Goal: Task Accomplishment & Management: Manage account settings

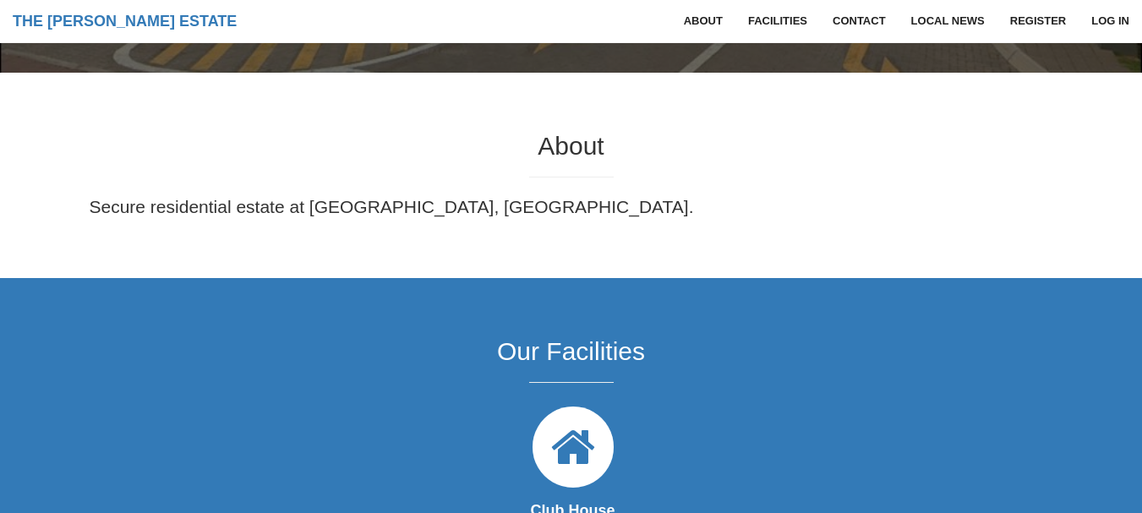
scroll to position [423, 0]
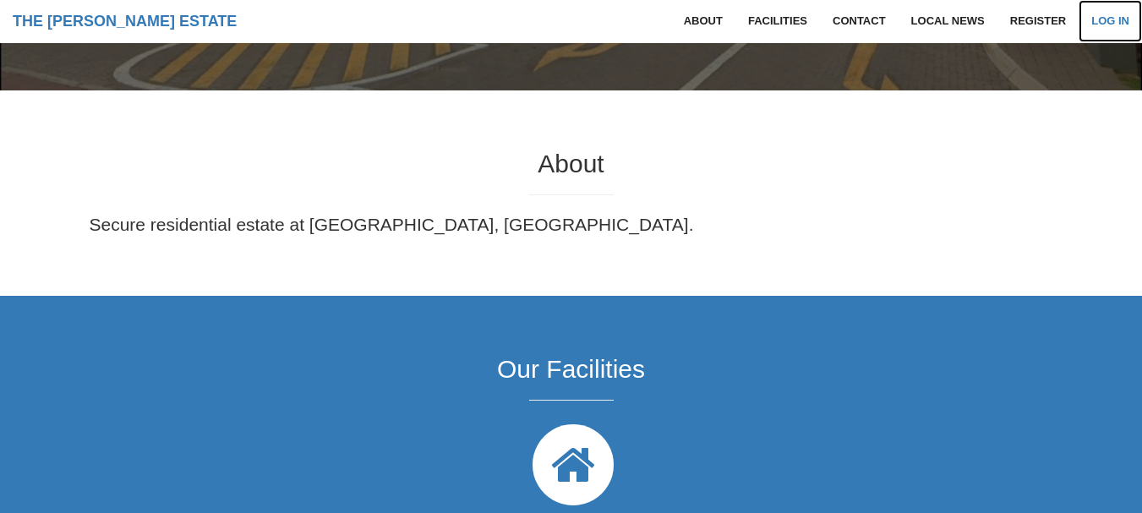
click at [1108, 19] on link "Log in" at bounding box center [1110, 21] width 63 height 42
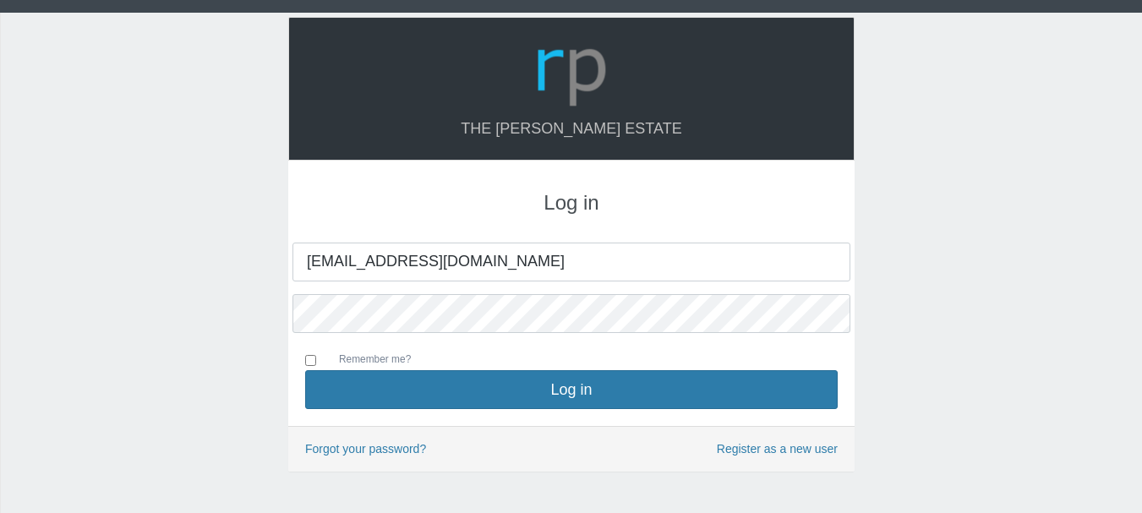
type input "richardjagwanth@yahoo.com"
click at [313, 359] on input "Remember me?" at bounding box center [310, 360] width 11 height 11
checkbox input "true"
click at [303, 358] on div "Log in richardjagwanth@yahoo.com Remember me? Log in" at bounding box center [571, 293] width 566 height 265
click at [888, 350] on div "The Hudson Estate Log in richardjagwanth@yahoo.com Log in" at bounding box center [571, 285] width 1142 height 545
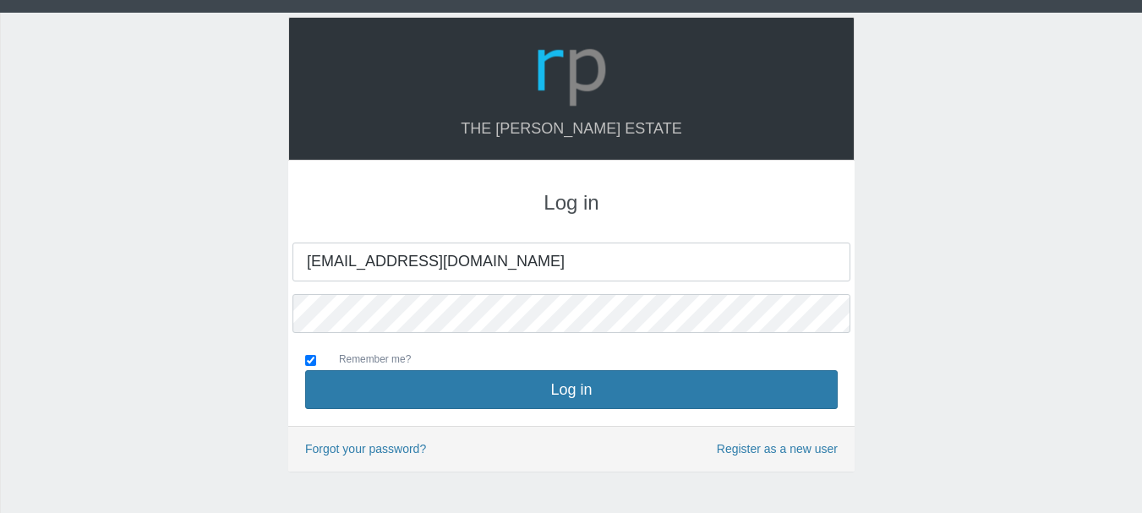
scroll to position [45, 0]
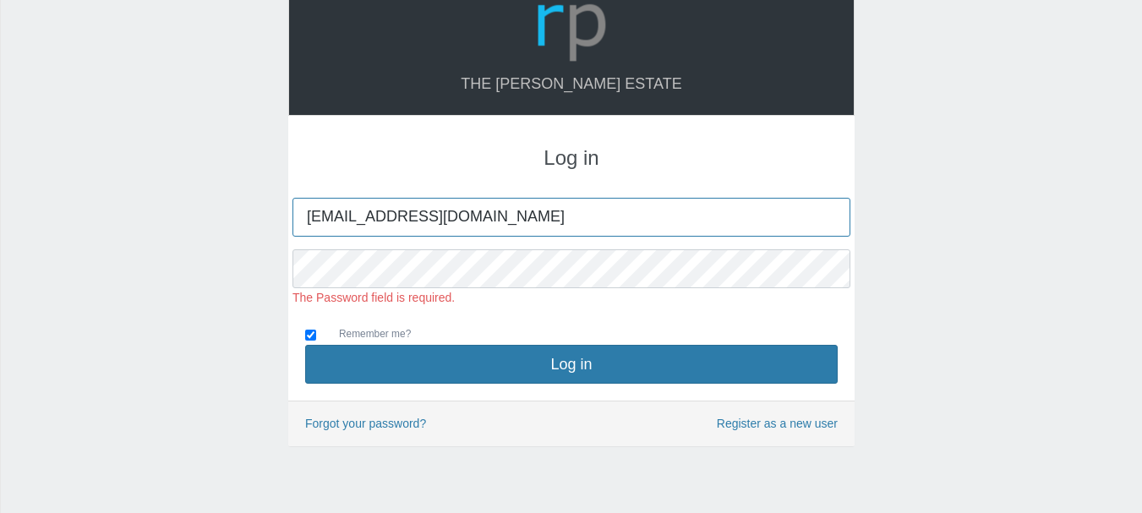
click at [528, 222] on input "[EMAIL_ADDRESS][DOMAIN_NAME]" at bounding box center [571, 217] width 558 height 39
type input "r"
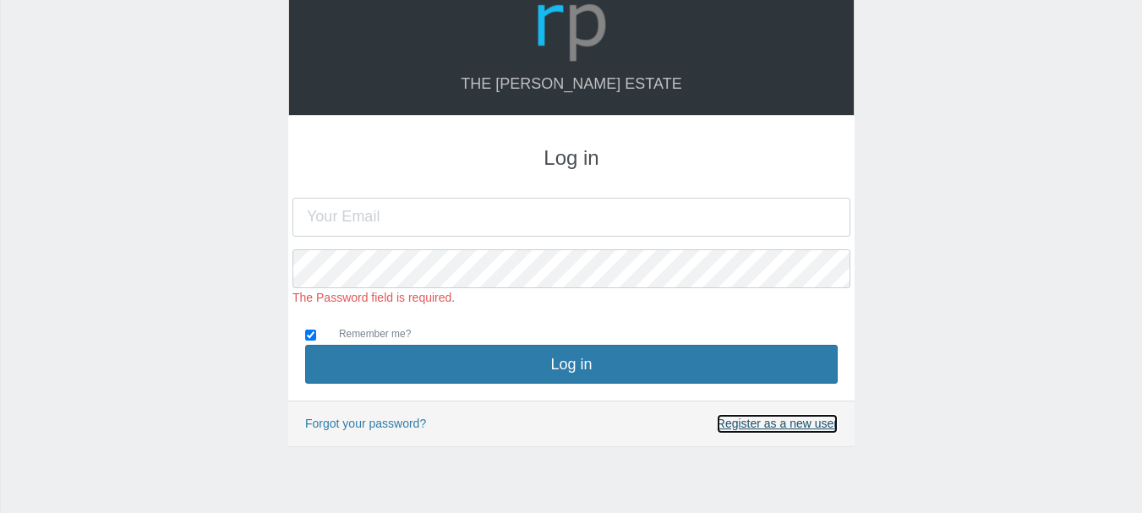
click at [752, 424] on link "Register as a new user" at bounding box center [777, 423] width 121 height 19
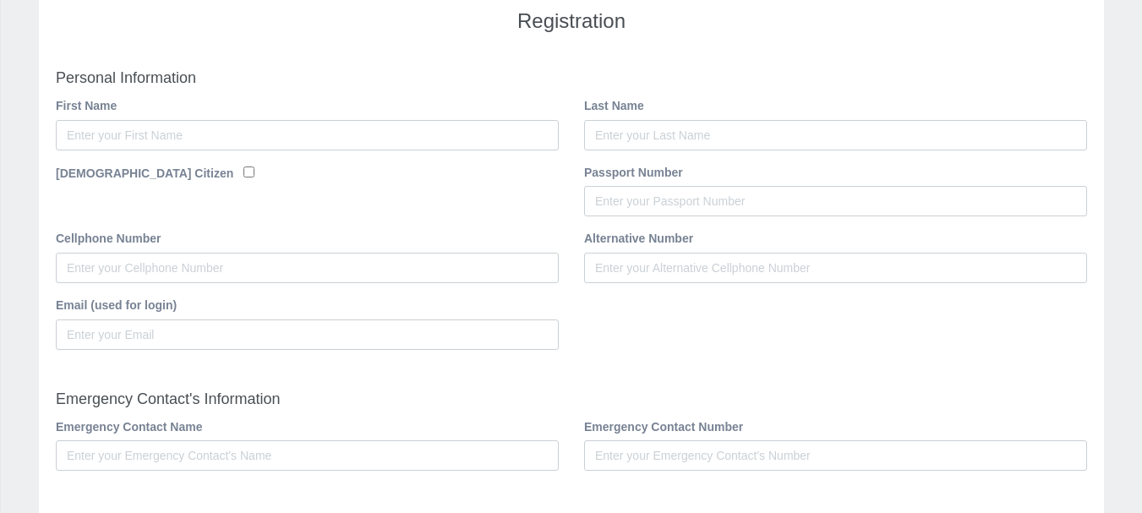
scroll to position [172, 0]
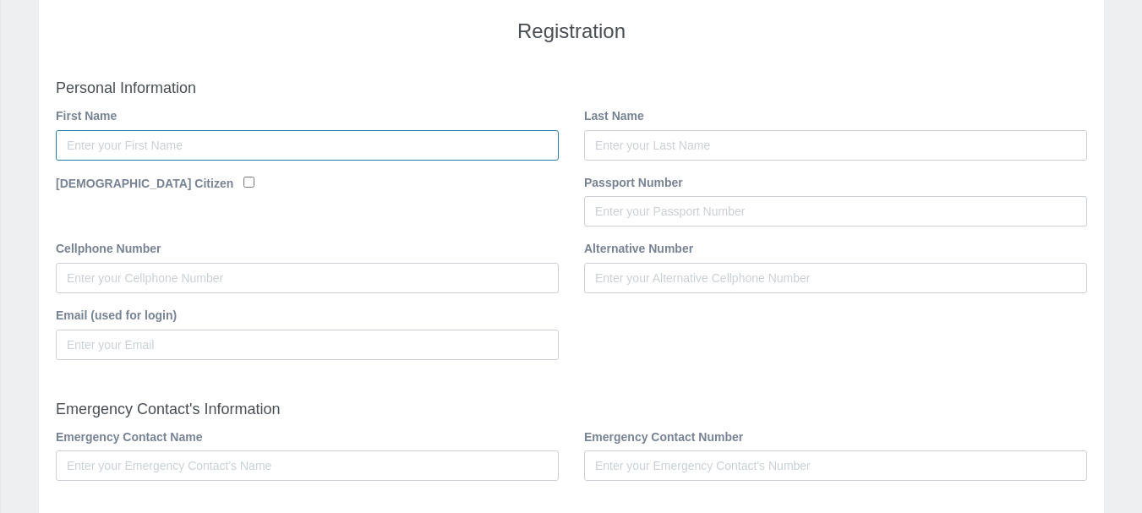
click at [146, 148] on input "First Name" at bounding box center [307, 145] width 503 height 30
type input "[PERSON_NAME]"
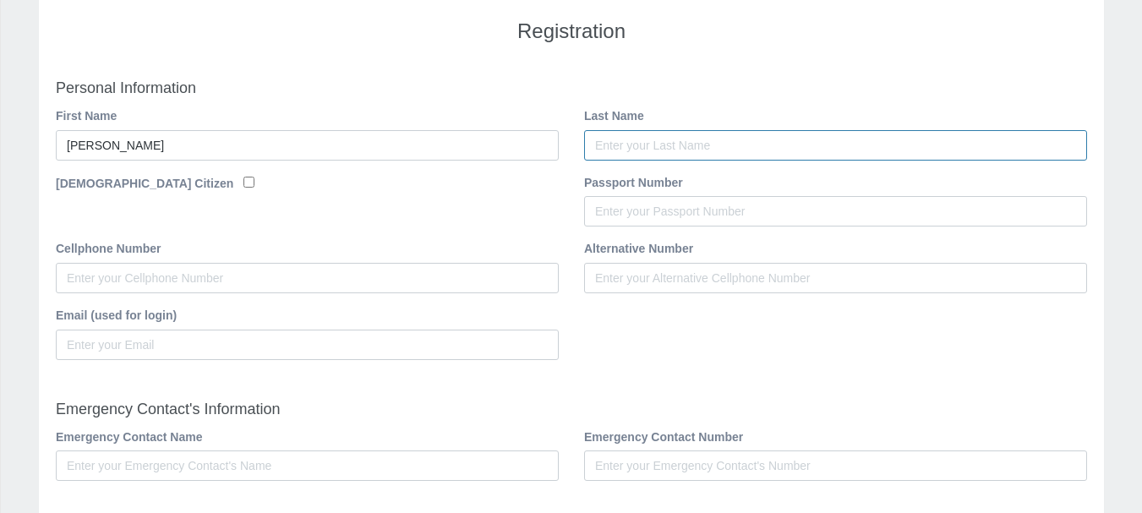
click at [593, 144] on input "Last Name" at bounding box center [835, 145] width 503 height 30
type input "jagwanth"
click at [243, 182] on input "South African Citizen" at bounding box center [248, 182] width 11 height 11
checkbox input "true"
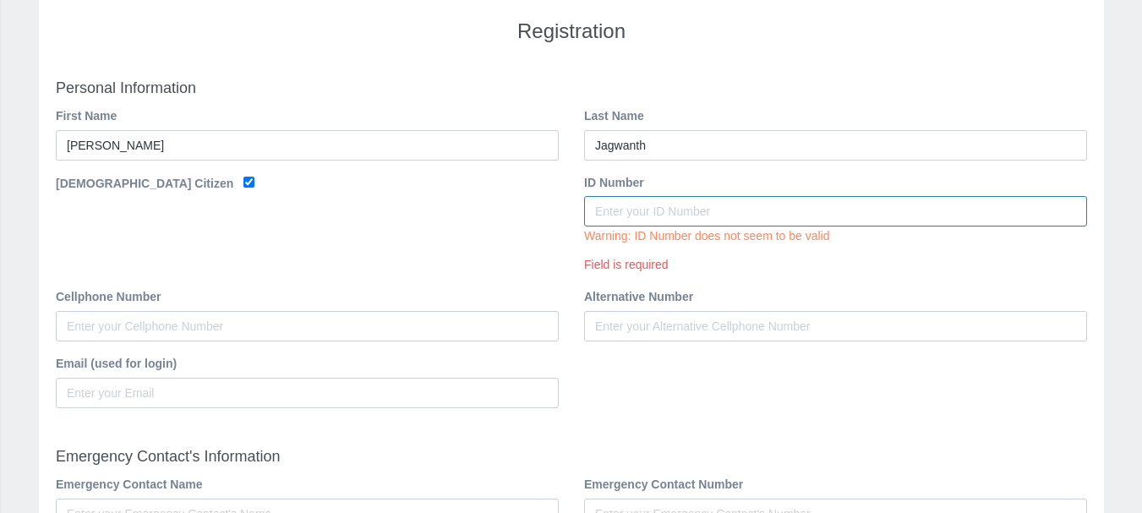
click at [645, 222] on input "ID Number" at bounding box center [835, 211] width 503 height 30
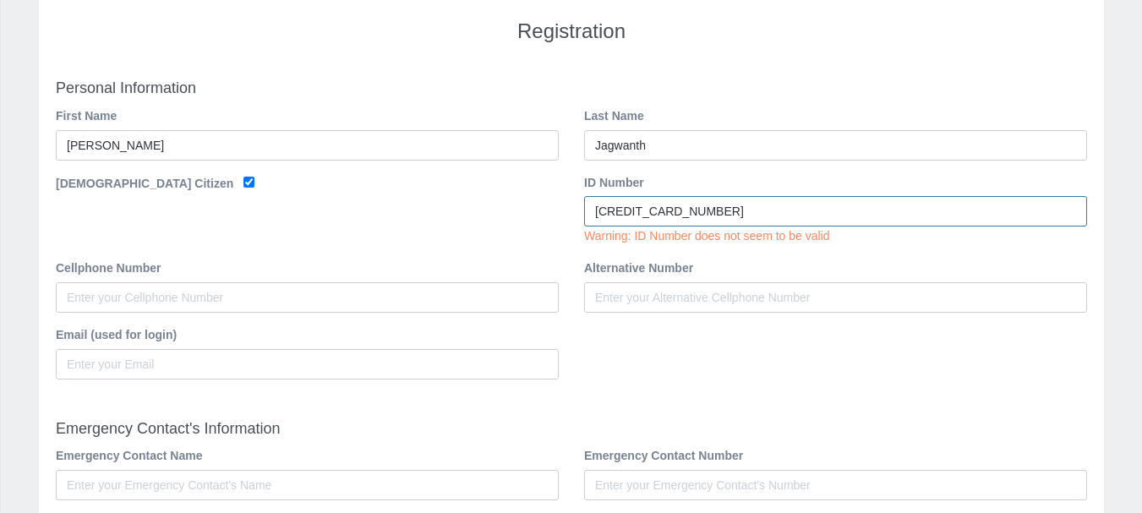
click at [727, 212] on input "6811035025083" at bounding box center [835, 211] width 503 height 30
type input "6811035025083"
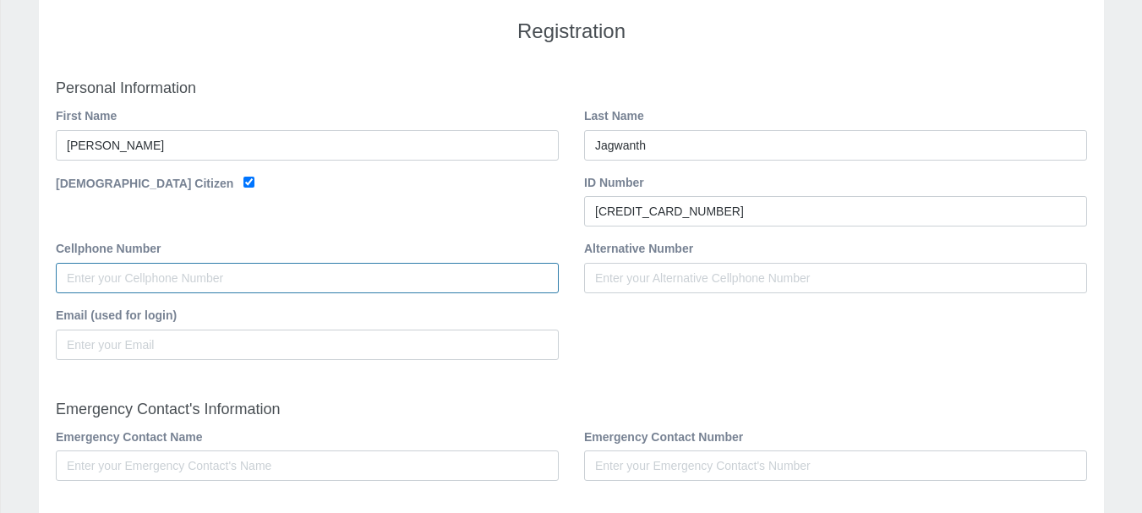
click at [286, 304] on div "Cellphone Number" at bounding box center [307, 272] width 528 height 67
type input "0767809474"
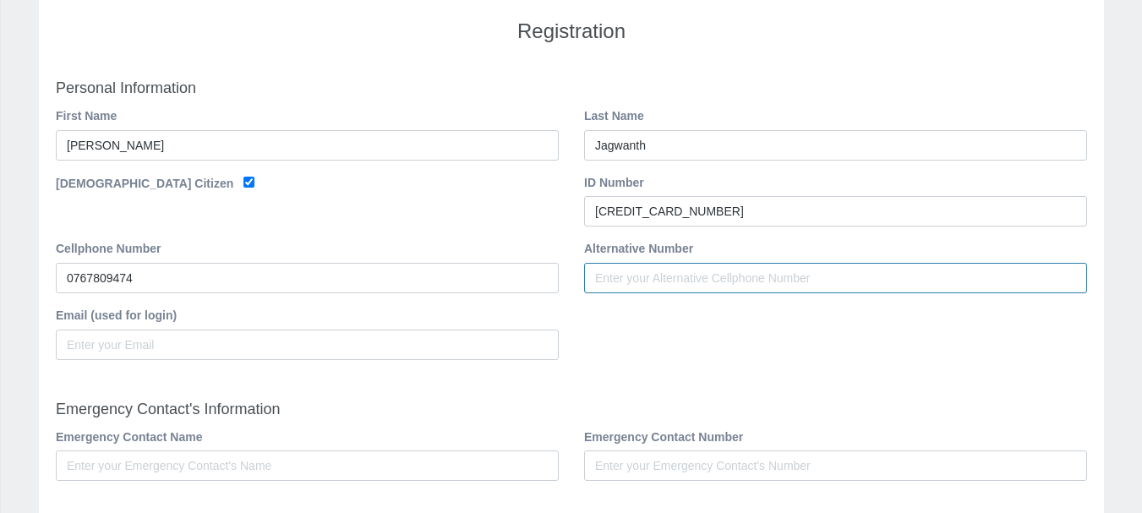
click at [697, 283] on input "Alternative Number" at bounding box center [835, 278] width 503 height 30
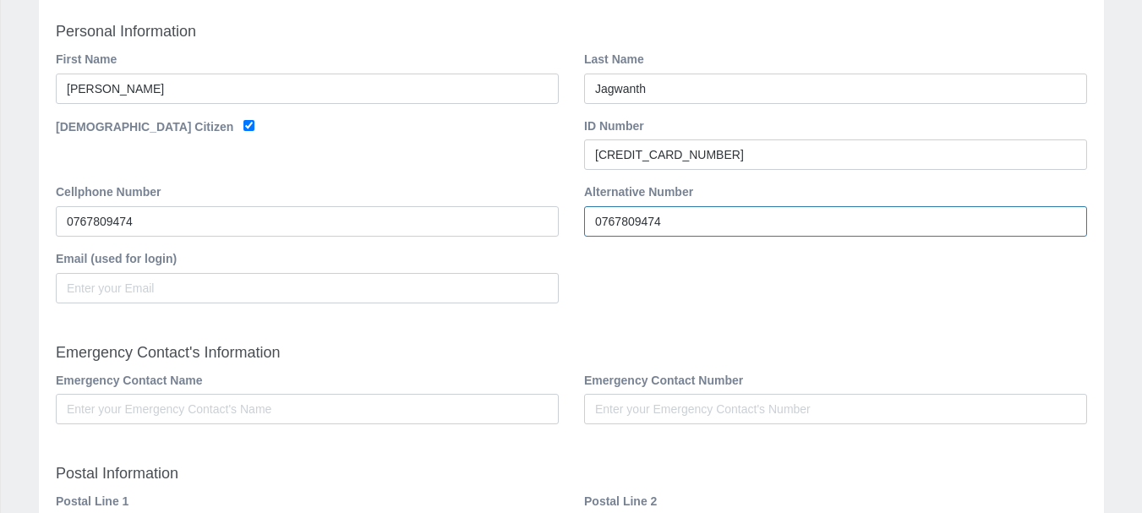
scroll to position [341, 0]
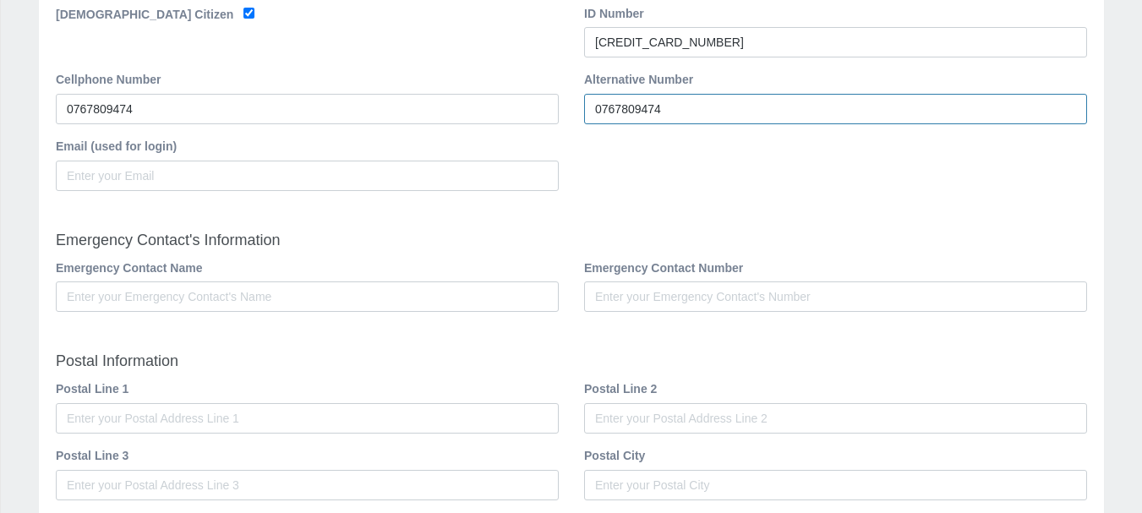
type input "0767809474"
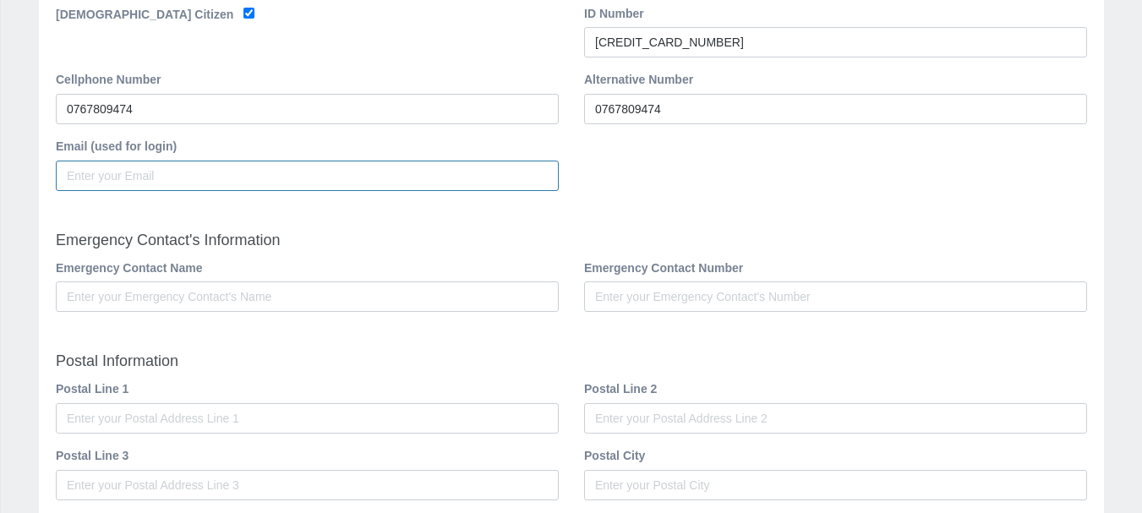
click at [159, 176] on input "Email (used for login)" at bounding box center [307, 176] width 503 height 30
type input "richardjagwanth@yahoo.com"
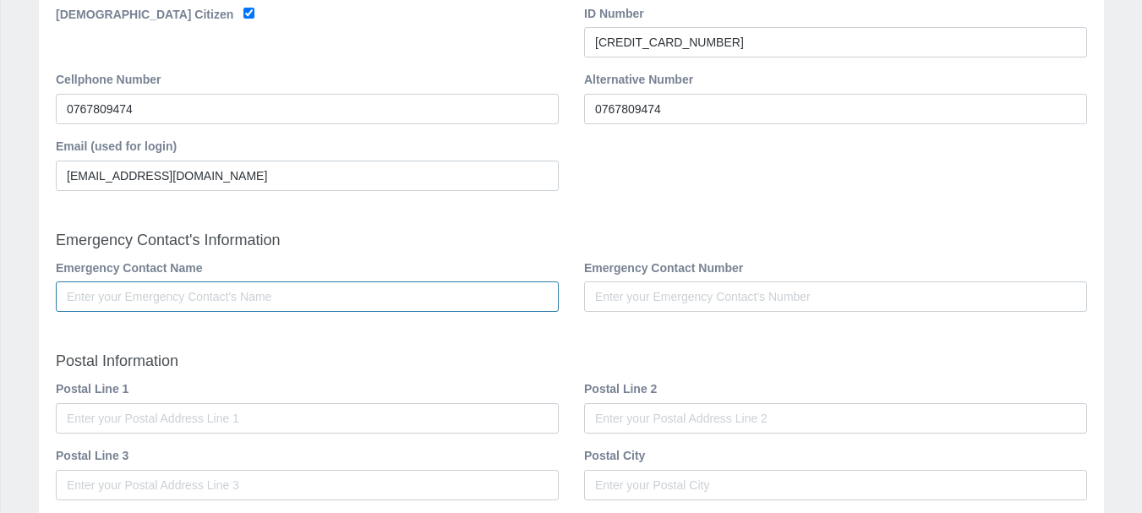
click at [298, 299] on input "Emergency Contact Name" at bounding box center [307, 296] width 503 height 30
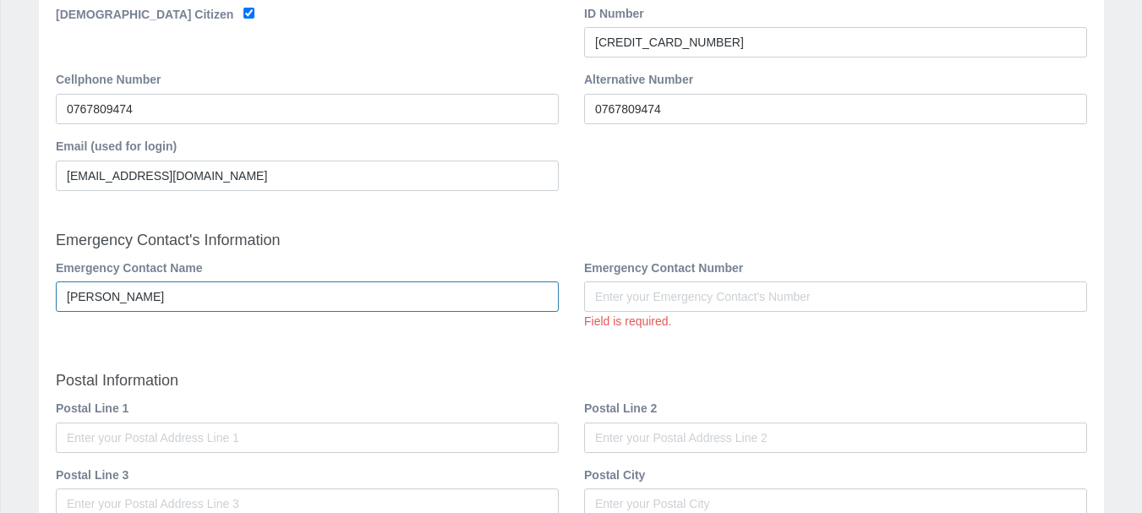
type input "derrick"
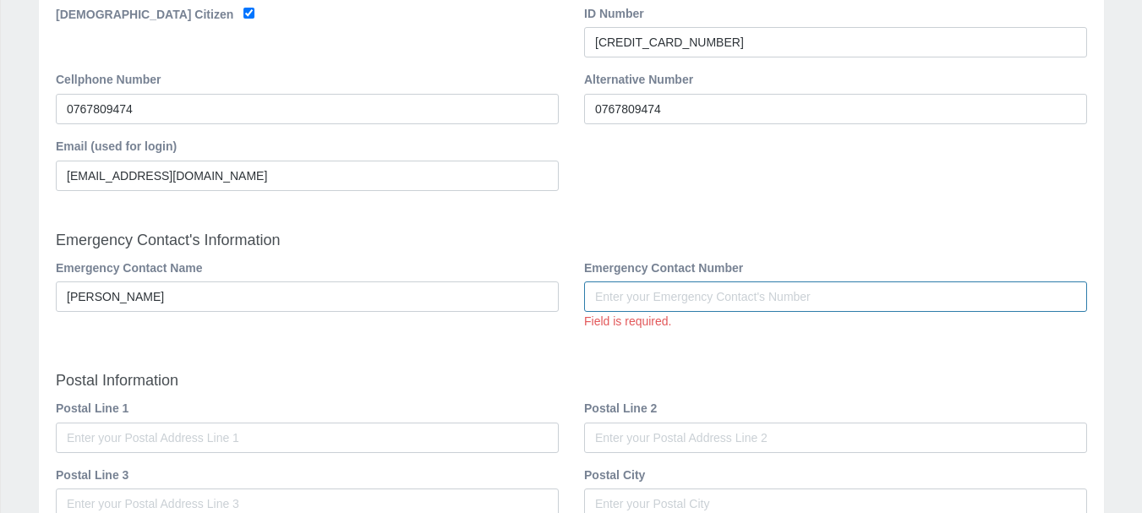
click at [669, 299] on input "Emergency Contact Number" at bounding box center [835, 296] width 503 height 30
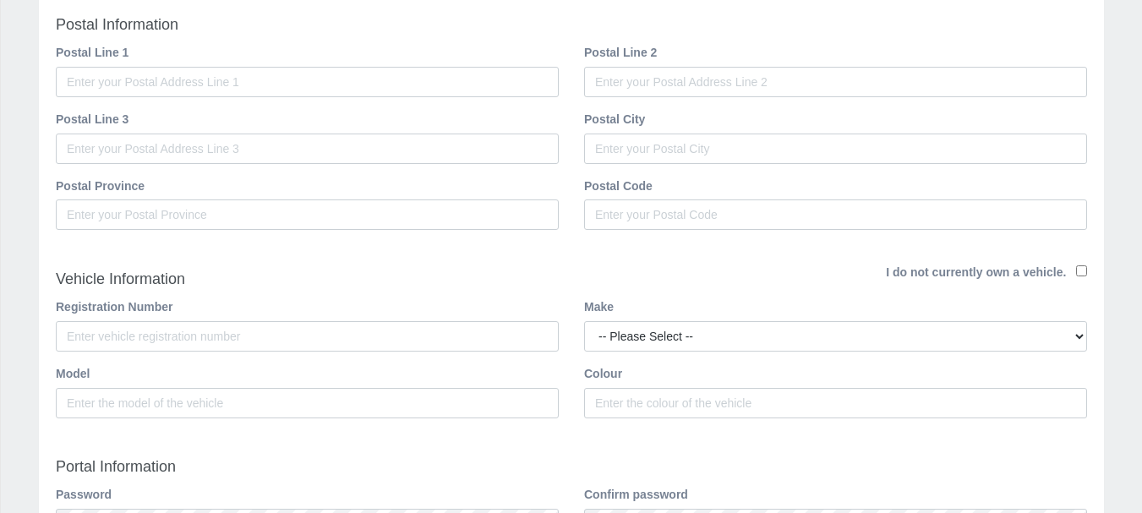
scroll to position [679, 0]
type input "0715481601"
click at [200, 332] on input "Registration Number" at bounding box center [307, 335] width 503 height 30
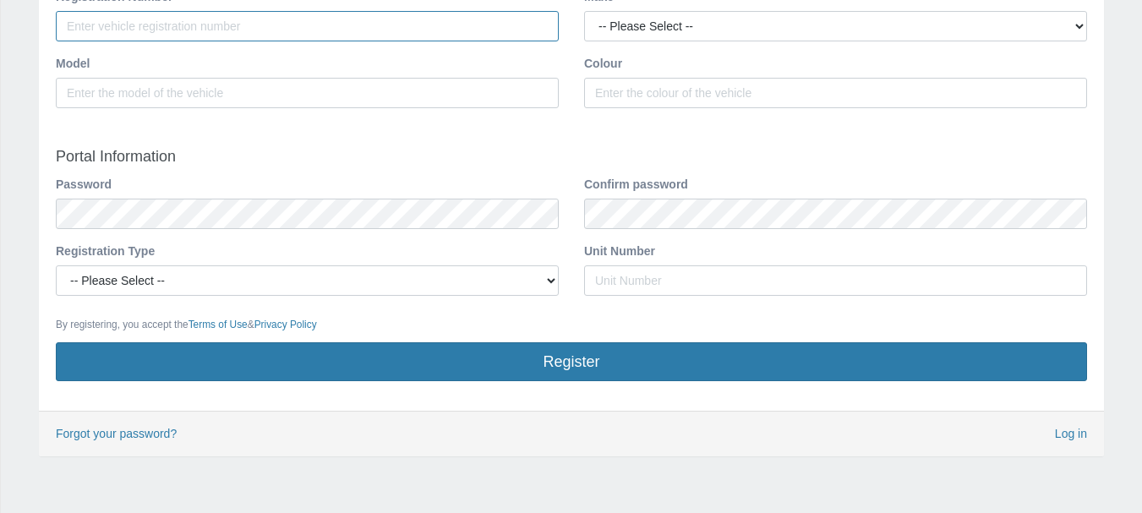
scroll to position [1017, 0]
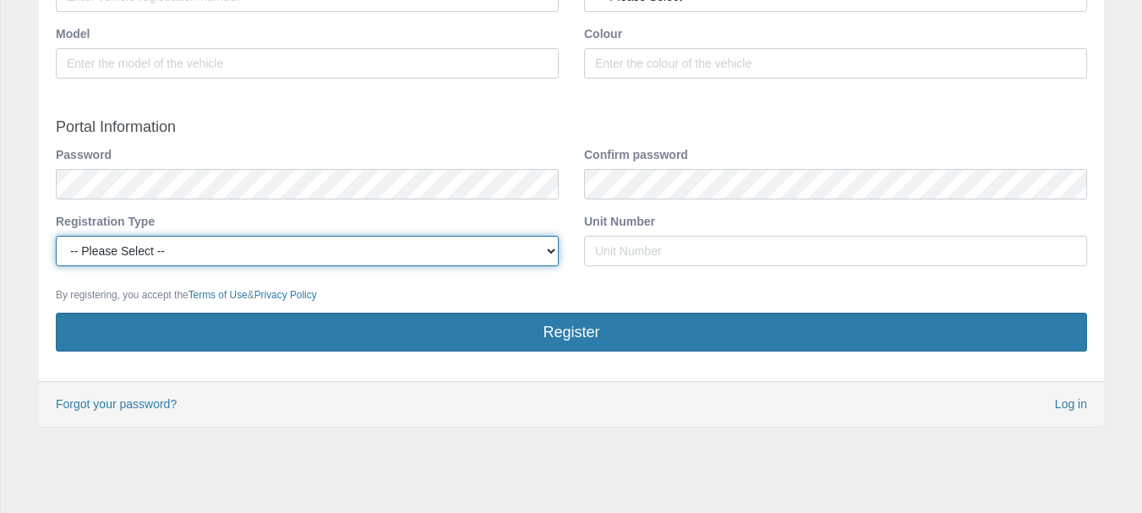
click at [245, 254] on select "-- Please Select -- Managing Agent/Estate Manager Trustee/Director Estate Agent…" at bounding box center [307, 251] width 503 height 30
select select "OWNER"
click at [56, 236] on select "-- Please Select -- Managing Agent/Estate Manager Trustee/Director Estate Agent…" at bounding box center [307, 251] width 503 height 30
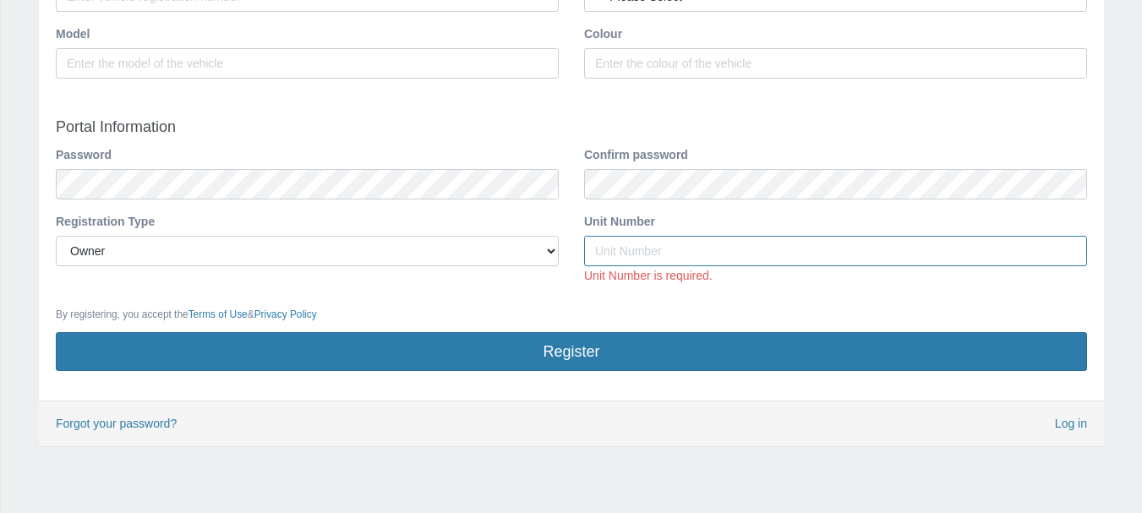
click at [690, 255] on input "Unit Number" at bounding box center [835, 251] width 503 height 30
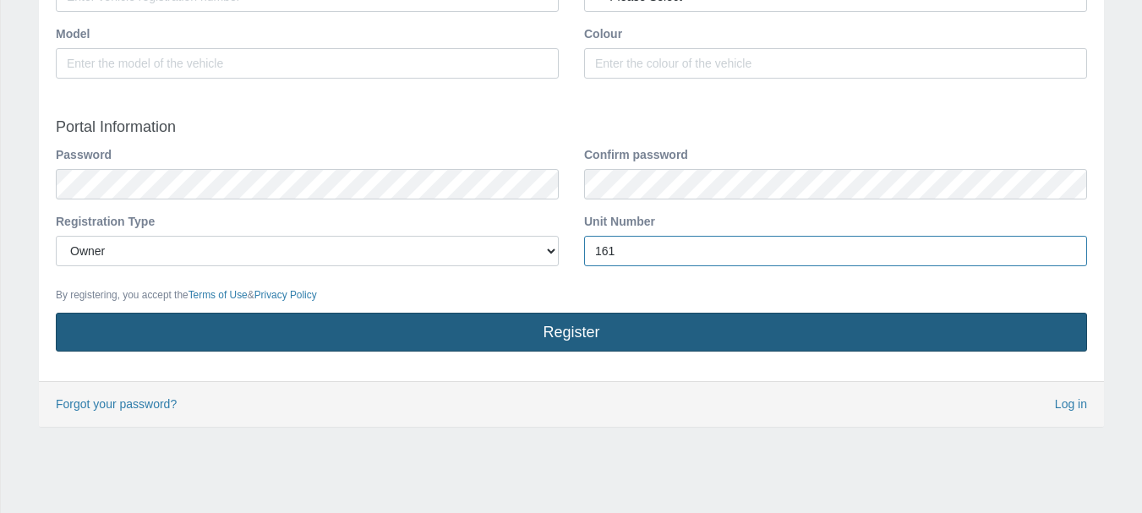
type input "161"
click at [592, 325] on button "Register" at bounding box center [571, 332] width 1031 height 39
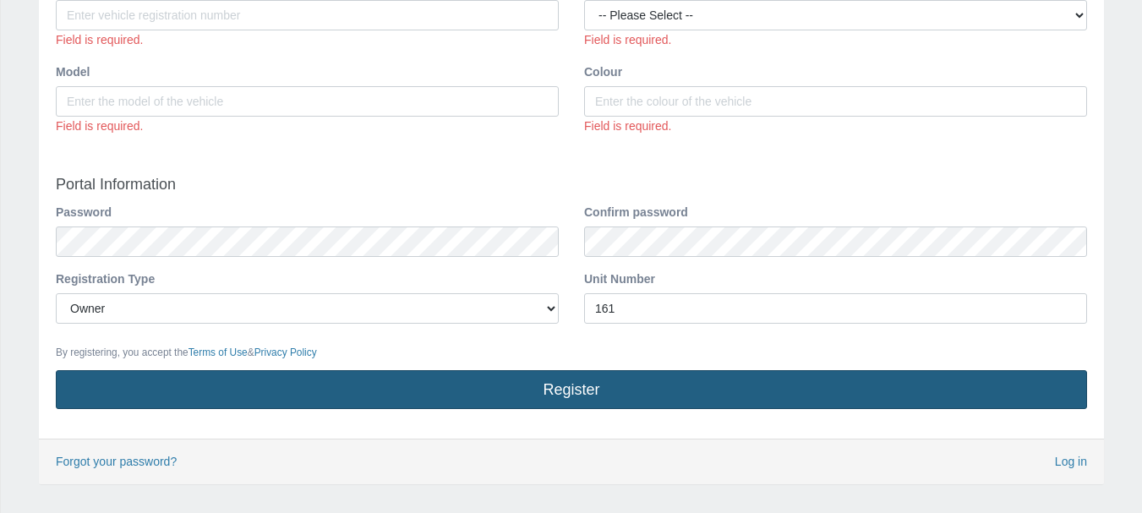
click at [592, 325] on div "Unit Number 161" at bounding box center [835, 303] width 528 height 67
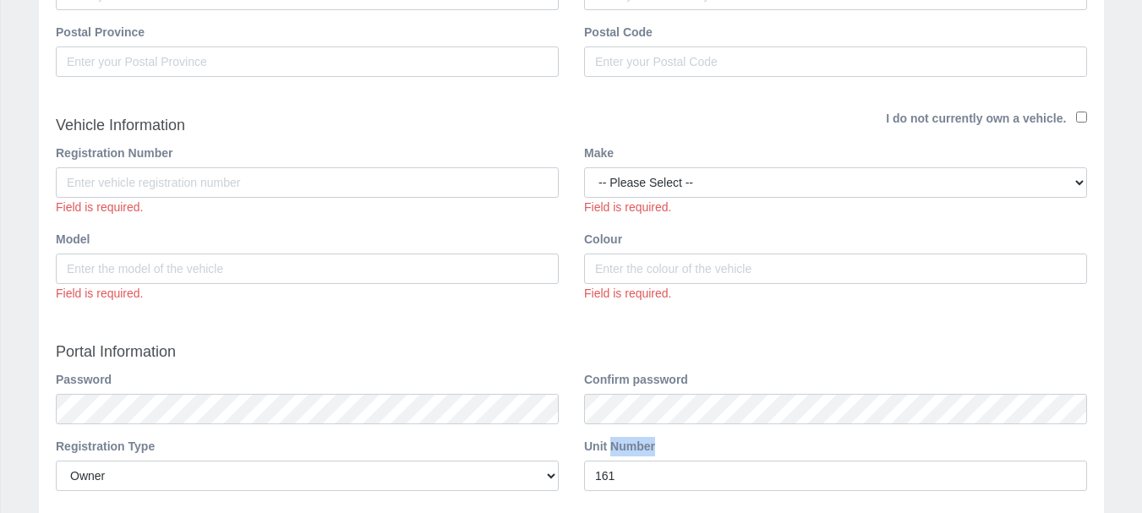
scroll to position [906, 0]
click at [894, 271] on input "Colour" at bounding box center [835, 270] width 503 height 30
type input "w"
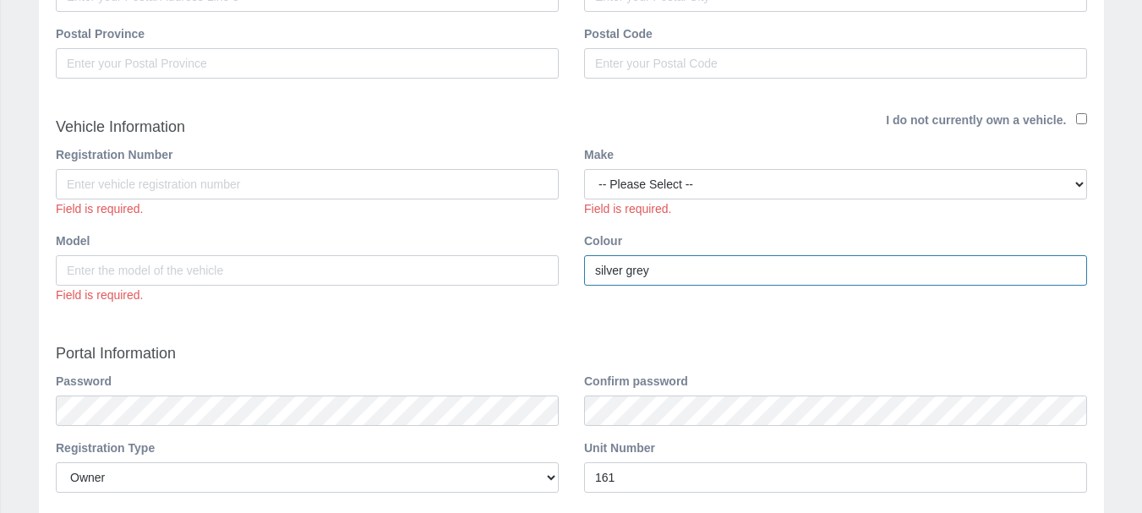
type input "silver grey"
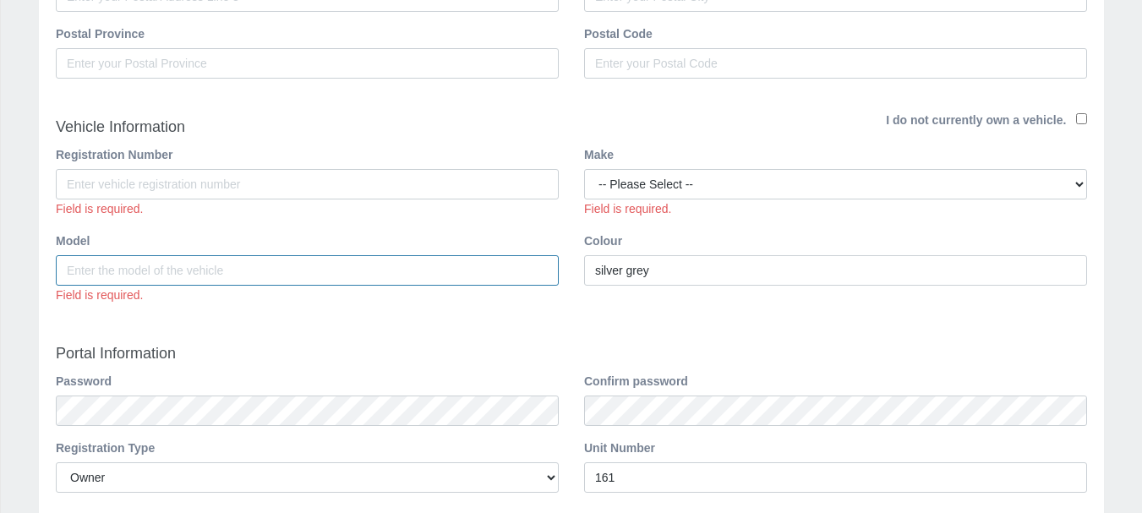
click at [337, 280] on input "Model" at bounding box center [307, 270] width 503 height 30
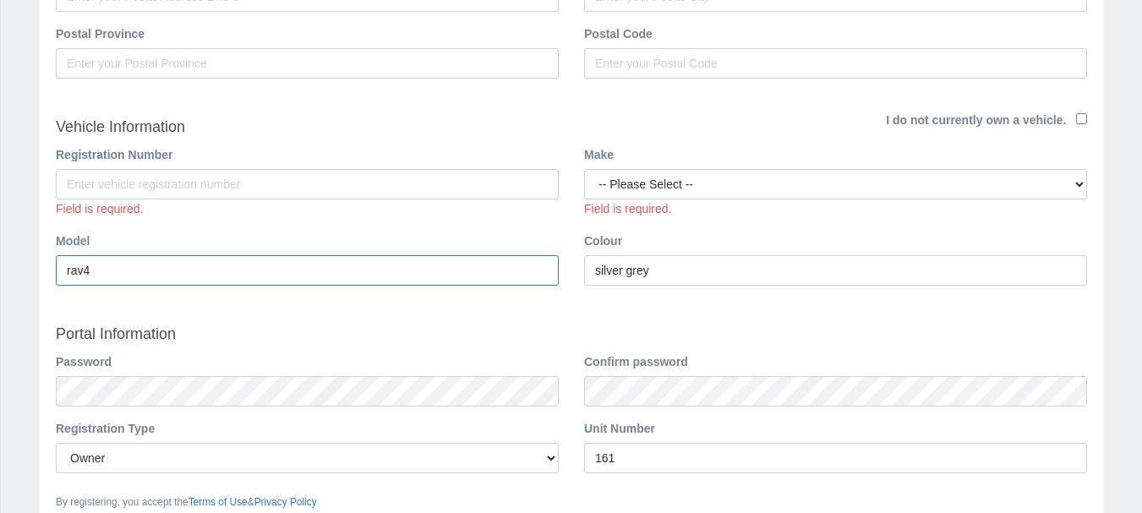
type input "rav4"
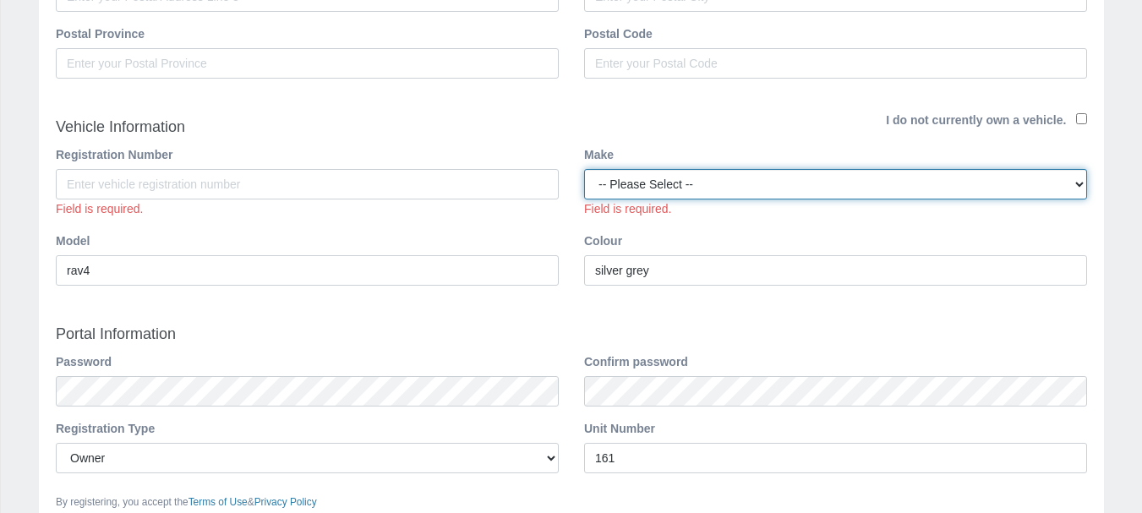
click at [721, 179] on select "-- Please Select -- Abarth AC Cars Alfa Romeo Aston Martin Audi B.A.W Bentley B…" at bounding box center [835, 184] width 503 height 30
select select "Toyota"
click at [584, 169] on select "-- Please Select -- Abarth AC Cars Alfa Romeo Aston Martin Audi B.A.W Bentley B…" at bounding box center [835, 184] width 503 height 30
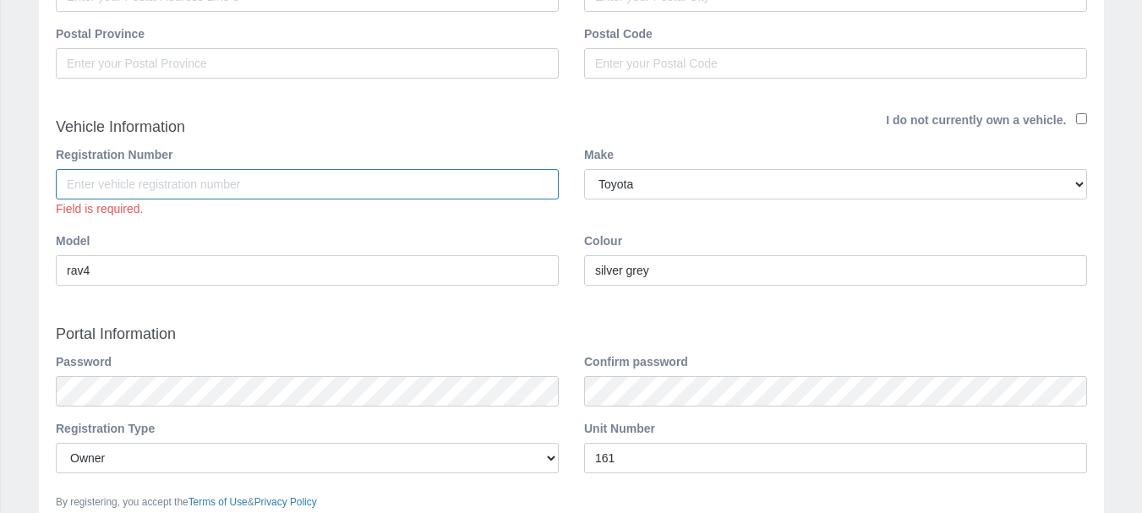
click at [206, 188] on input "Registration Number" at bounding box center [307, 184] width 503 height 30
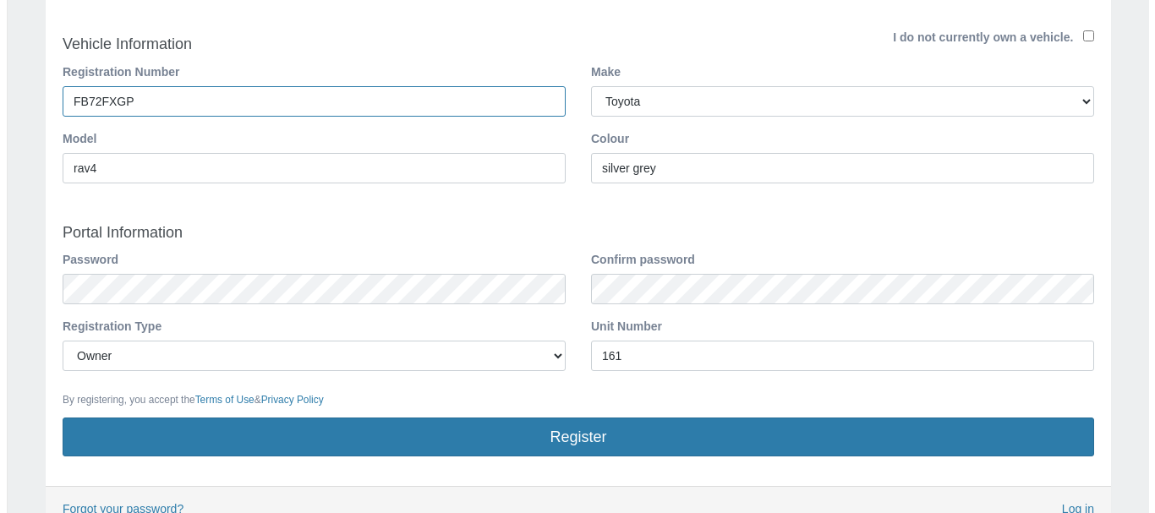
scroll to position [1094, 0]
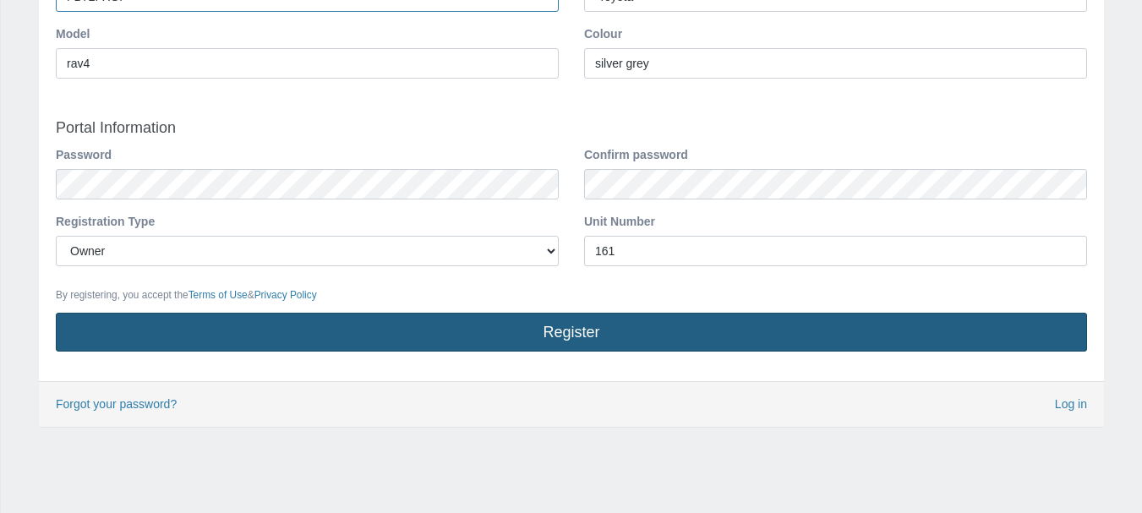
type input "fb72fxgp"
click at [647, 334] on button "Register" at bounding box center [571, 332] width 1031 height 39
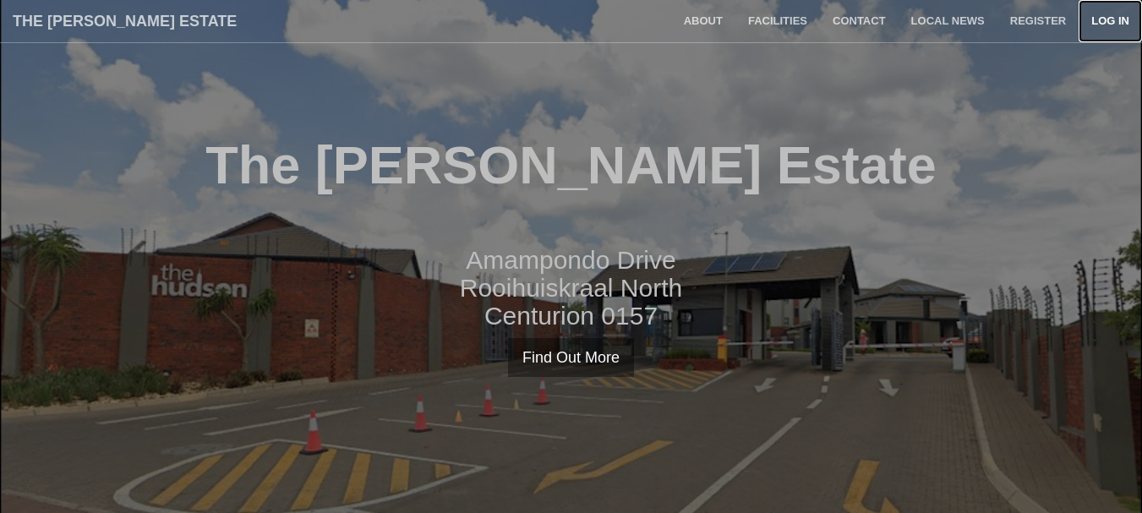
click at [1102, 15] on link "Log in" at bounding box center [1110, 21] width 63 height 42
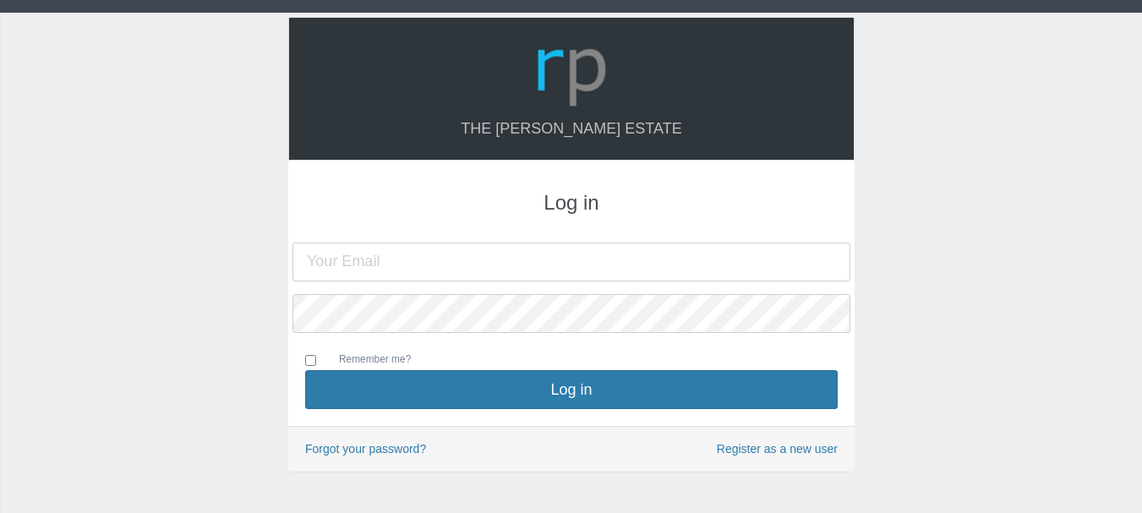
click at [422, 267] on input "text" at bounding box center [571, 262] width 558 height 39
type input "[EMAIL_ADDRESS][DOMAIN_NAME]"
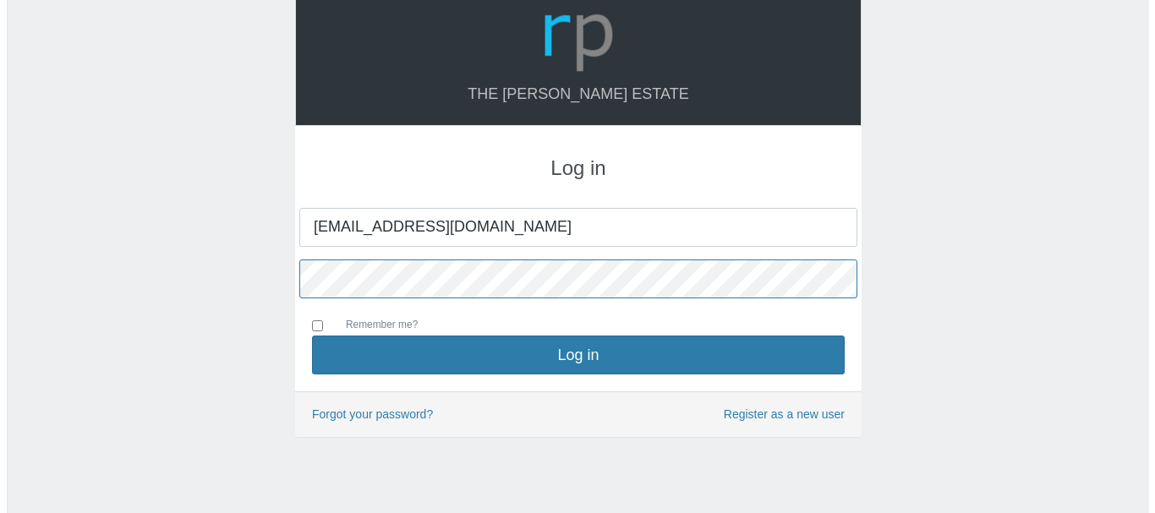
scroll to position [45, 0]
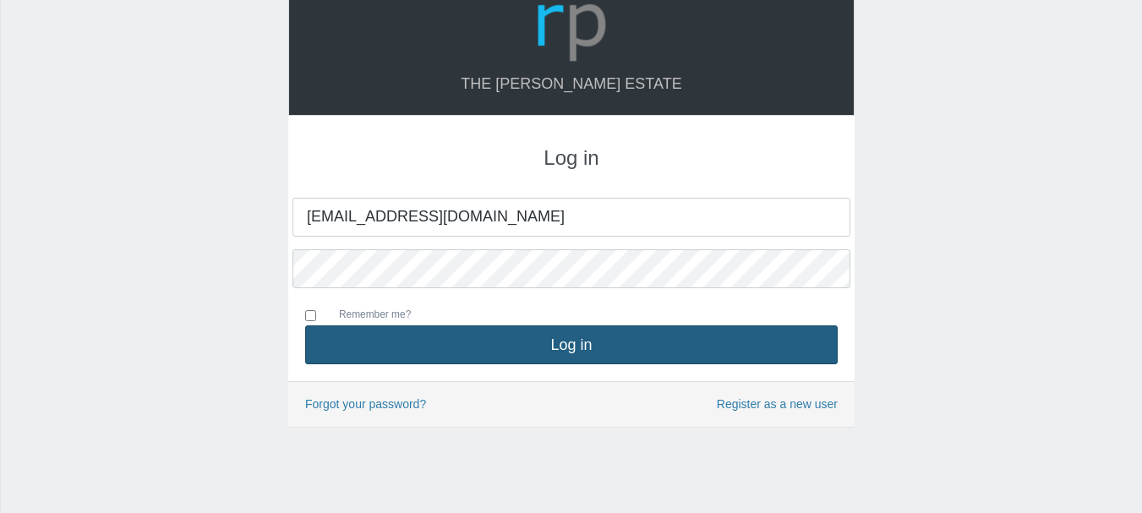
click at [601, 341] on button "Log in" at bounding box center [571, 344] width 533 height 39
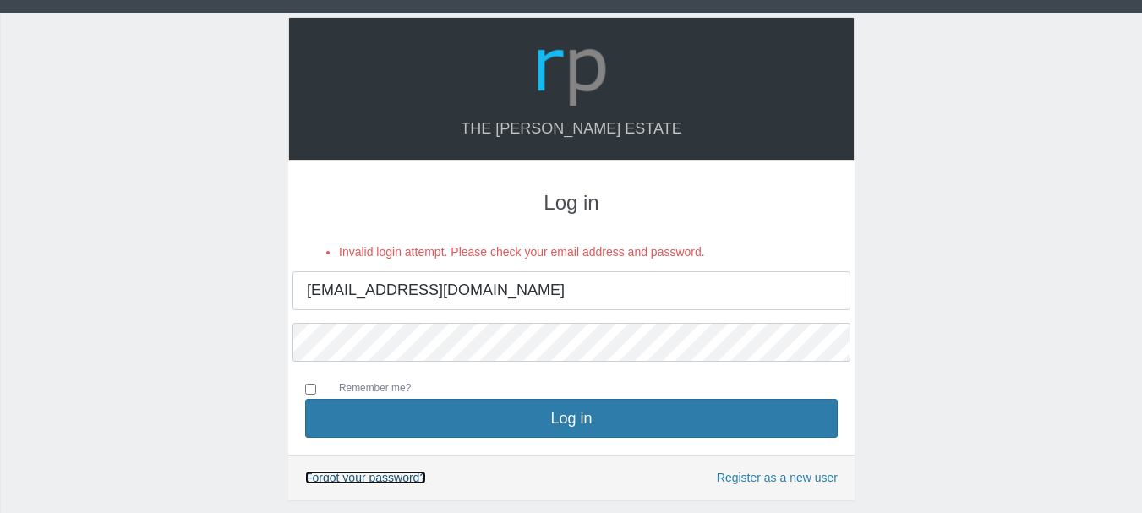
click at [397, 479] on link "Forgot your password?" at bounding box center [365, 478] width 121 height 14
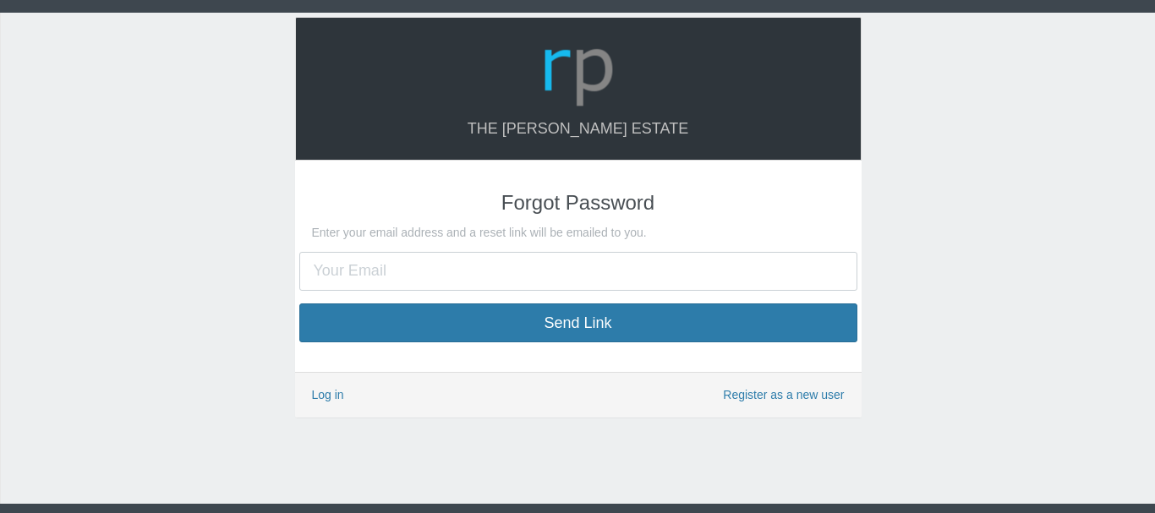
click at [447, 269] on input "text" at bounding box center [578, 271] width 558 height 39
type input "[EMAIL_ADDRESS][DOMAIN_NAME]"
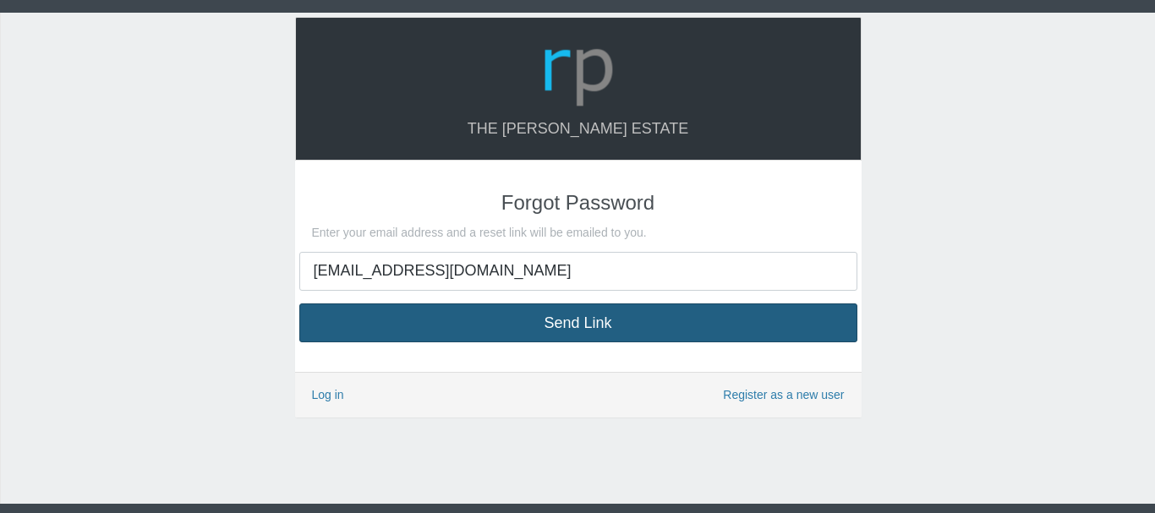
click at [569, 322] on button "Send Link" at bounding box center [578, 322] width 558 height 39
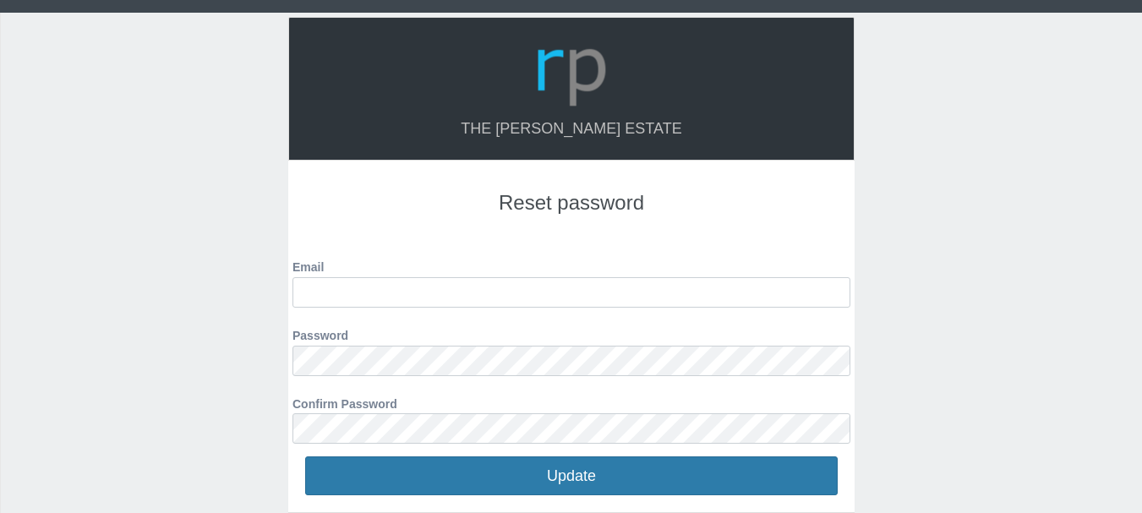
click at [355, 293] on input "Email" at bounding box center [571, 292] width 558 height 30
type input "[EMAIL_ADDRESS][DOMAIN_NAME]"
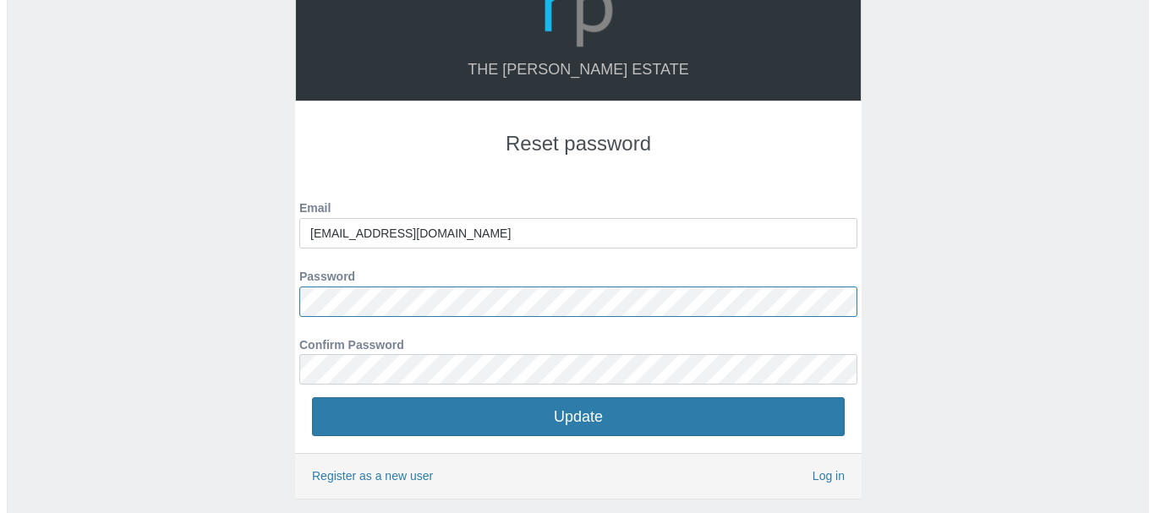
scroll to position [131, 0]
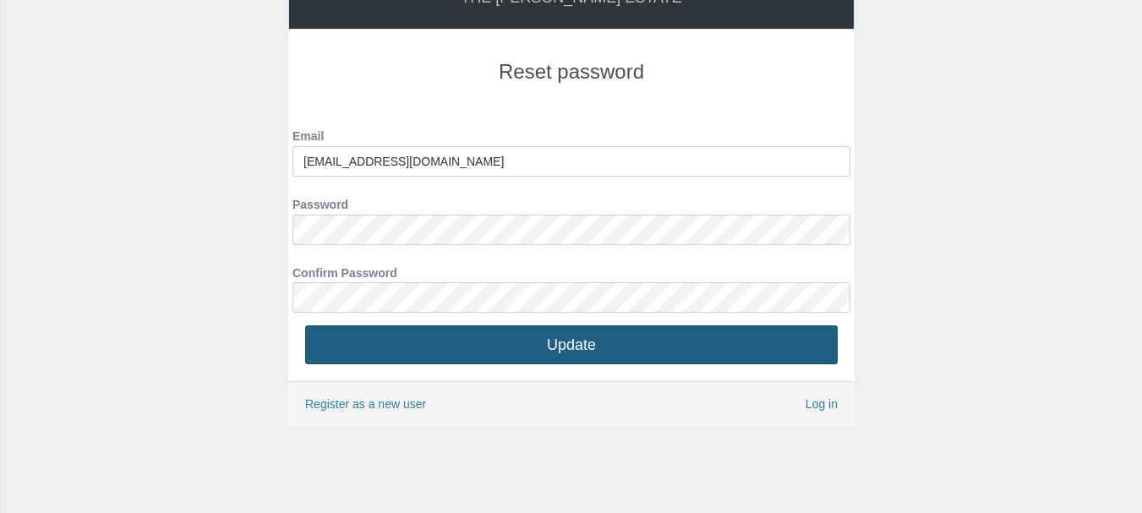
click at [571, 347] on button "Update" at bounding box center [571, 344] width 533 height 39
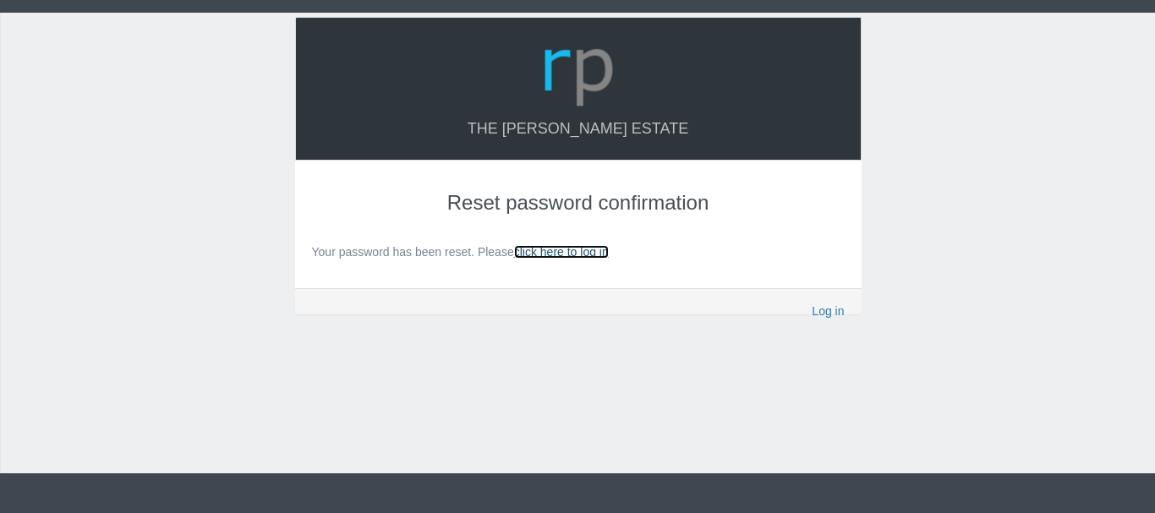
click at [544, 251] on link "click here to log in" at bounding box center [561, 252] width 95 height 14
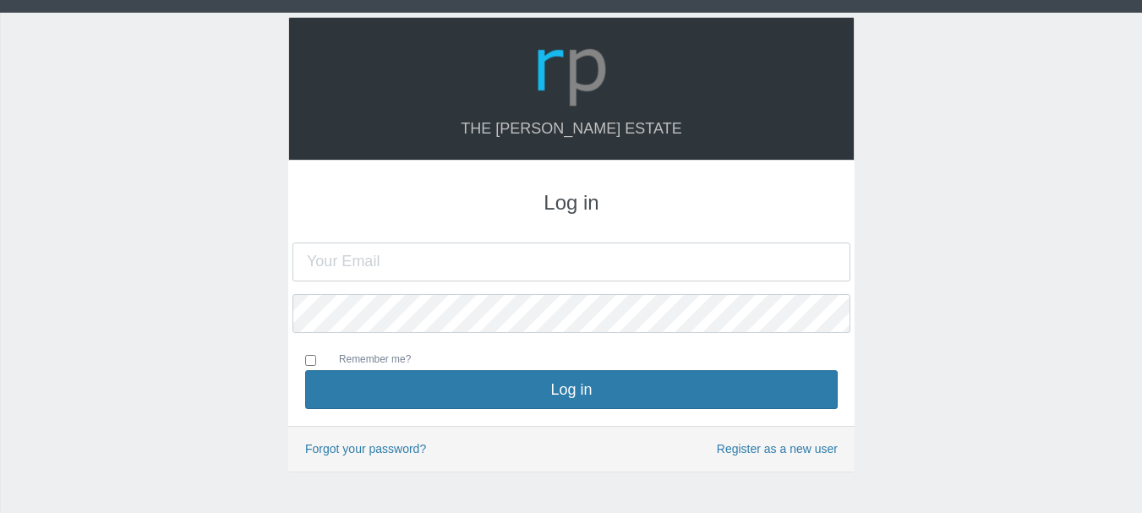
type input "[EMAIL_ADDRESS][DOMAIN_NAME]"
click at [312, 359] on input "Remember me?" at bounding box center [310, 360] width 11 height 11
checkbox input "true"
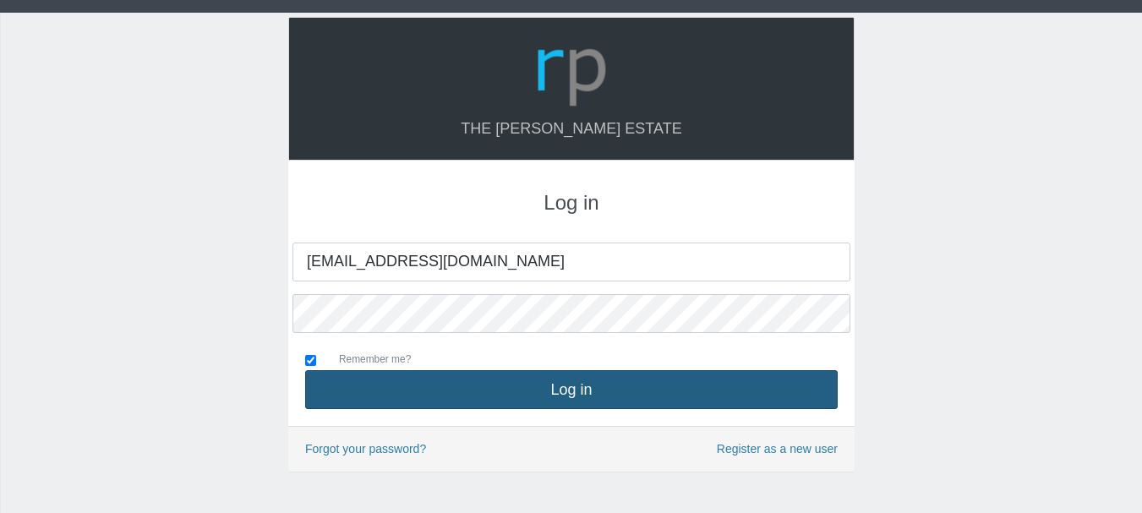
click at [581, 391] on button "Log in" at bounding box center [571, 389] width 533 height 39
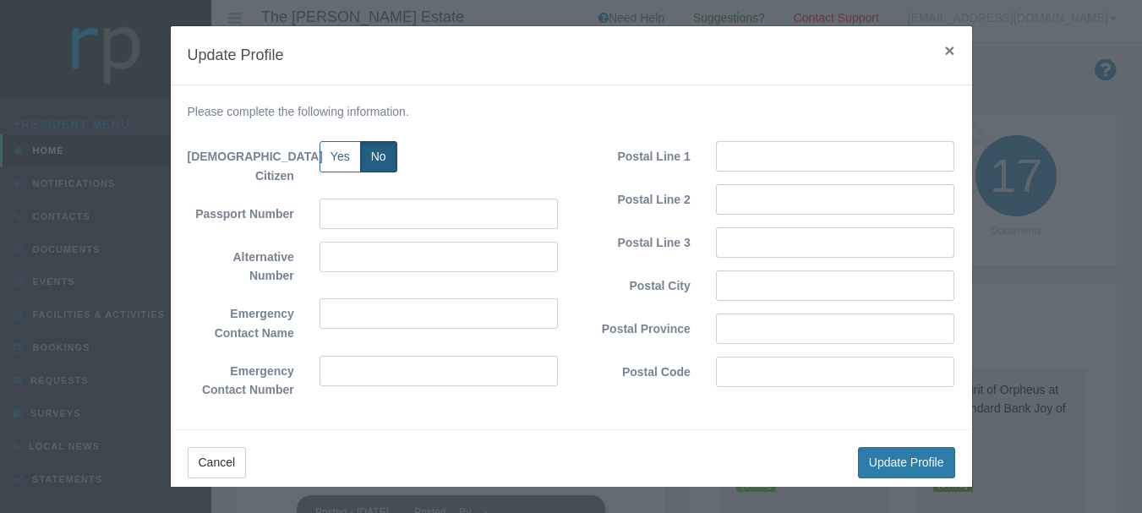
click at [944, 51] on span "×" at bounding box center [949, 50] width 10 height 19
click at [937, 85] on div "Please complete the following information. South African Citizen Yes No Passpor…" at bounding box center [571, 257] width 801 height 344
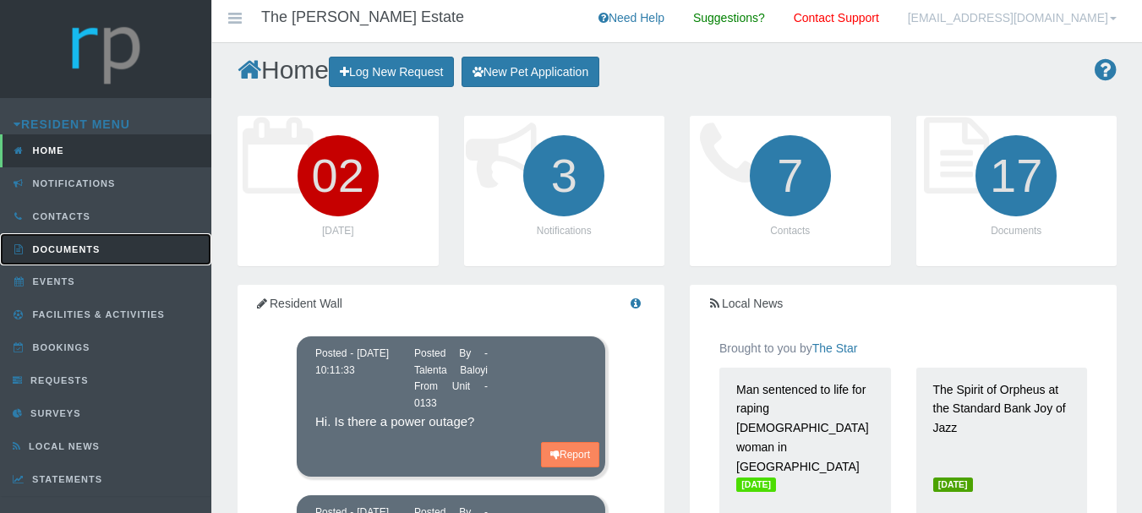
click at [58, 248] on span "Documents" at bounding box center [65, 249] width 72 height 10
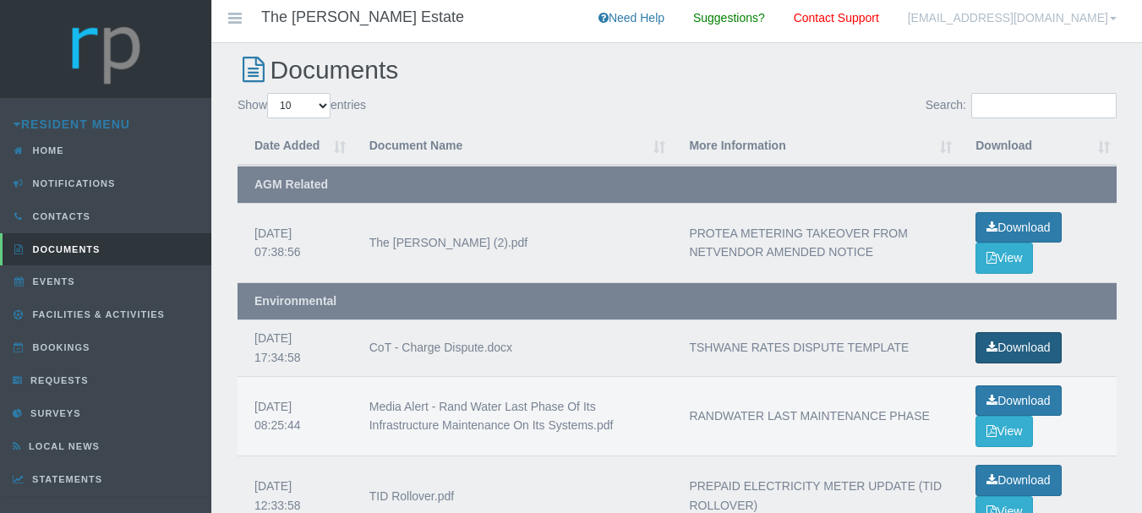
click at [1035, 347] on link "Download" at bounding box center [1017, 347] width 85 height 31
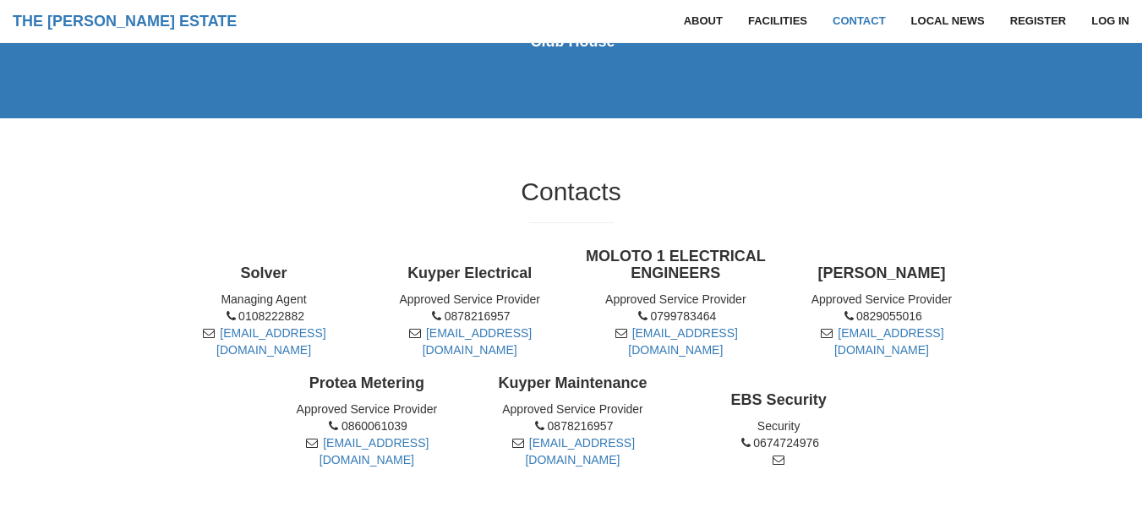
scroll to position [1014, 0]
